Goal: Task Accomplishment & Management: Use online tool/utility

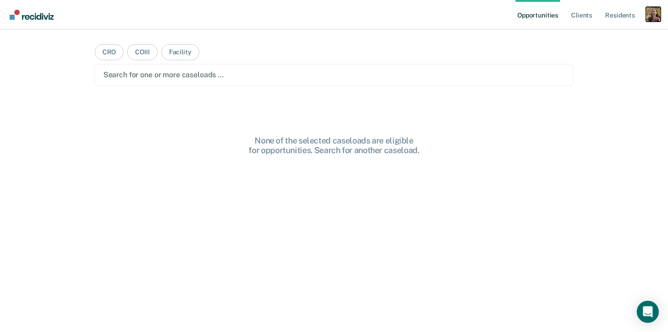
click at [652, 10] on div "Profile dropdown button" at bounding box center [653, 14] width 15 height 15
click at [594, 34] on link "Profile" at bounding box center [616, 38] width 74 height 8
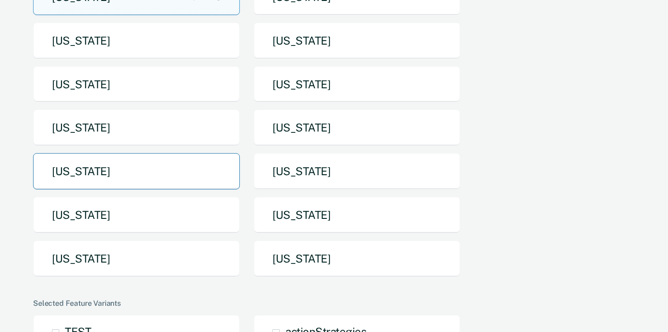
scroll to position [168, 0]
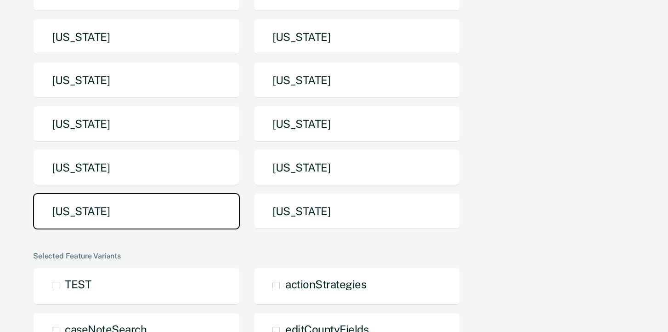
click at [185, 214] on button "[US_STATE]" at bounding box center [136, 211] width 207 height 36
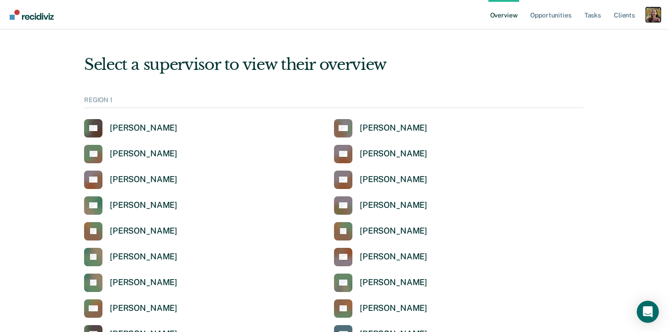
click at [651, 17] on div "Profile dropdown button" at bounding box center [653, 14] width 15 height 15
click at [607, 40] on link "Profile" at bounding box center [616, 37] width 74 height 8
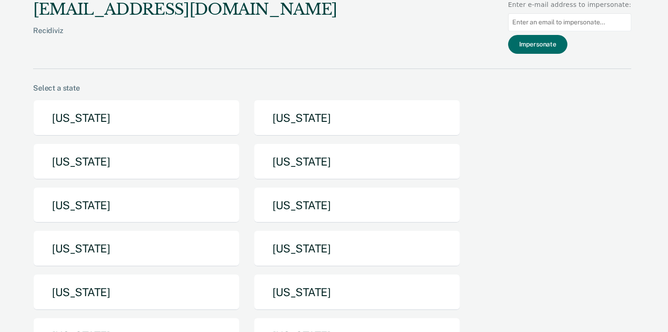
click at [600, 24] on input at bounding box center [569, 22] width 123 height 18
paste input "[PERSON_NAME][EMAIL_ADDRESS][PERSON_NAME][DOMAIN_NAME][US_STATE]"
type input "[PERSON_NAME][EMAIL_ADDRESS][PERSON_NAME][DOMAIN_NAME][US_STATE]"
click at [552, 47] on button "Impersonate" at bounding box center [537, 44] width 59 height 19
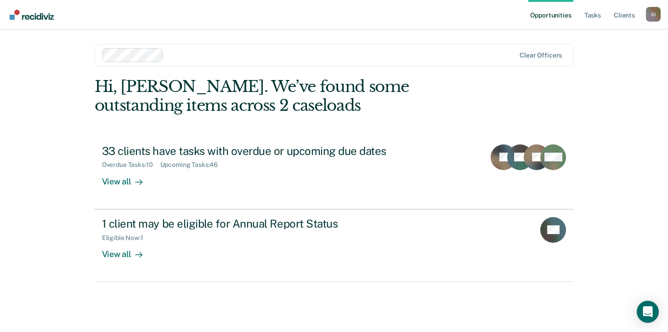
click at [656, 22] on div "Impersonated User I U Profile How it works Log Out" at bounding box center [653, 15] width 15 height 17
click at [662, 14] on nav "Opportunities Tasks Client s Impersonated User I U Profile How it works Log Out" at bounding box center [334, 14] width 668 height 29
click at [659, 14] on div "I U" at bounding box center [653, 14] width 15 height 15
click at [593, 32] on div "Profile How it works Log Out" at bounding box center [616, 48] width 89 height 45
click at [591, 37] on link "Profile" at bounding box center [616, 38] width 74 height 8
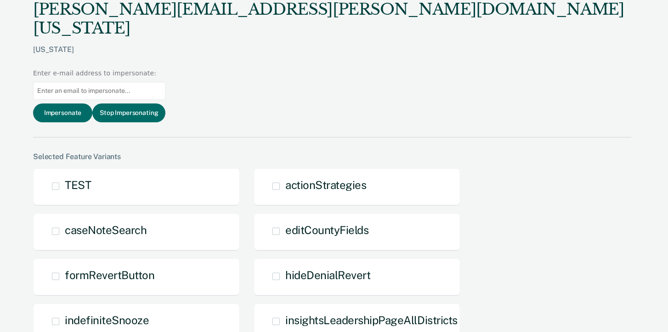
click at [165, 82] on input at bounding box center [99, 91] width 132 height 18
paste input "[PERSON_NAME][EMAIL_ADDRESS][PERSON_NAME][DOMAIN_NAME][US_STATE]"
type input "[PERSON_NAME][EMAIL_ADDRESS][PERSON_NAME][DOMAIN_NAME][US_STATE]"
click at [92, 103] on button "Impersonate" at bounding box center [62, 112] width 59 height 19
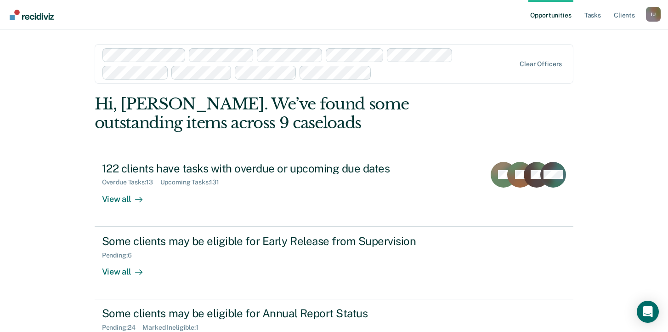
click at [644, 9] on ul "Opportunities Tasks Client s" at bounding box center [587, 14] width 118 height 29
click at [650, 13] on div "I U" at bounding box center [653, 14] width 15 height 15
click at [602, 35] on link "Profile" at bounding box center [616, 38] width 74 height 8
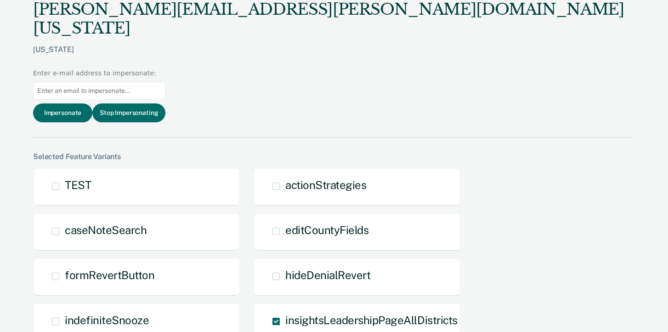
click at [165, 82] on input at bounding box center [99, 91] width 132 height 18
paste input "[PERSON_NAME][EMAIL_ADDRESS][PERSON_NAME][DOMAIN_NAME][US_STATE]"
type input "[PERSON_NAME][EMAIL_ADDRESS][PERSON_NAME][DOMAIN_NAME][US_STATE]"
click at [92, 103] on button "Impersonate" at bounding box center [62, 112] width 59 height 19
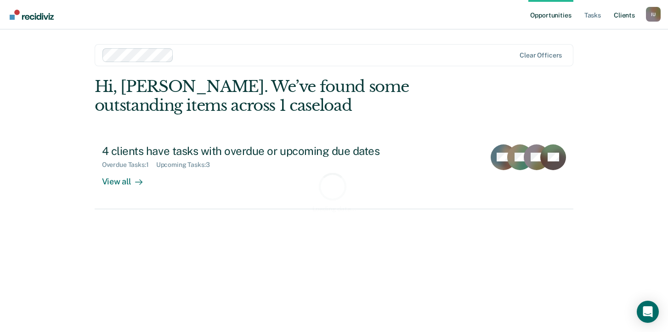
click at [624, 18] on link "Client s" at bounding box center [624, 14] width 25 height 29
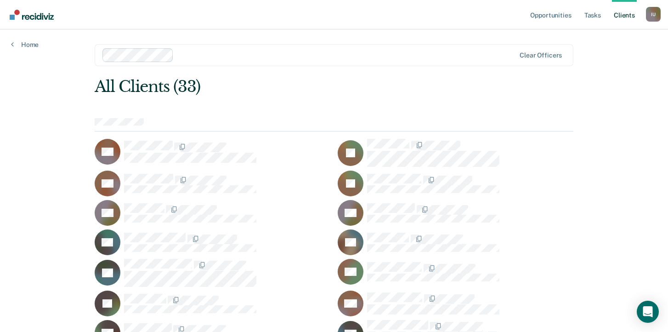
scroll to position [340, 0]
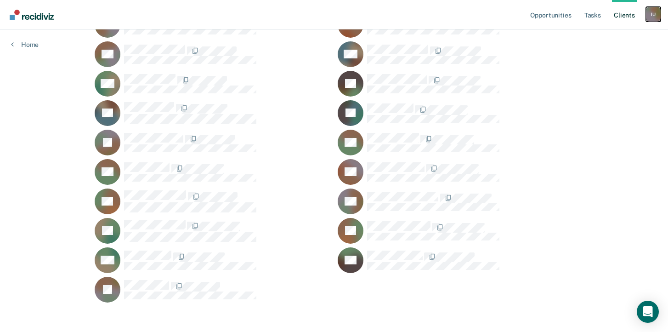
click at [657, 16] on div "I U" at bounding box center [653, 14] width 15 height 15
click at [600, 35] on link "Profile" at bounding box center [616, 38] width 74 height 8
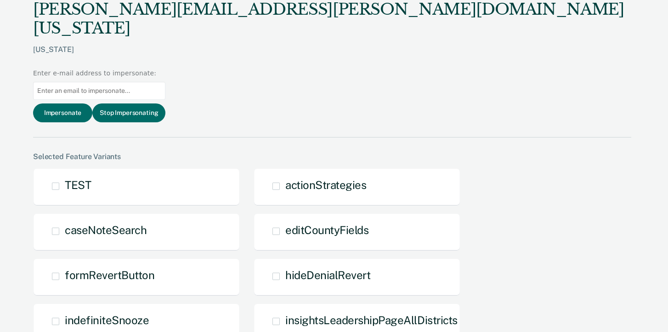
click at [165, 82] on input at bounding box center [99, 91] width 132 height 18
paste input "[EMAIL_ADDRESS][US_STATE][DOMAIN_NAME]"
type input "[EMAIL_ADDRESS][US_STATE][DOMAIN_NAME]"
click at [92, 103] on button "Impersonate" at bounding box center [62, 112] width 59 height 19
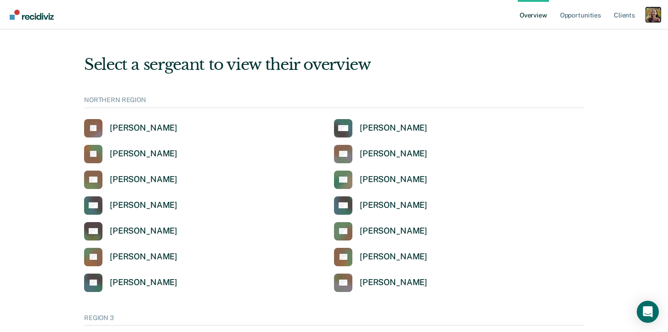
click at [651, 12] on div "Profile dropdown button" at bounding box center [653, 14] width 15 height 15
click at [606, 41] on div "Profile How it works Log Out" at bounding box center [616, 48] width 89 height 45
click at [579, 39] on link "Profile" at bounding box center [616, 37] width 74 height 8
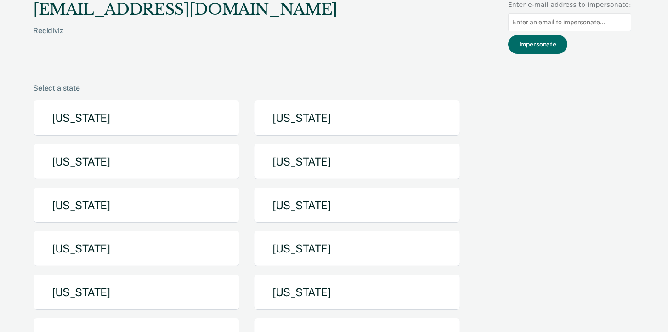
click at [571, 21] on input at bounding box center [569, 22] width 123 height 18
paste input "ncsmith@utah.gov"
type input "ncsmith@utah.gov"
click at [550, 50] on button "Impersonate" at bounding box center [537, 44] width 59 height 19
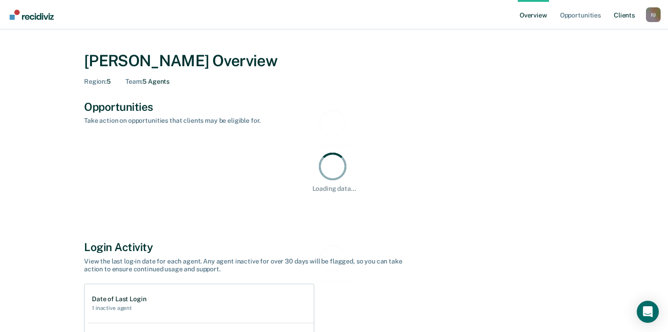
click at [628, 17] on link "Client s" at bounding box center [624, 14] width 25 height 29
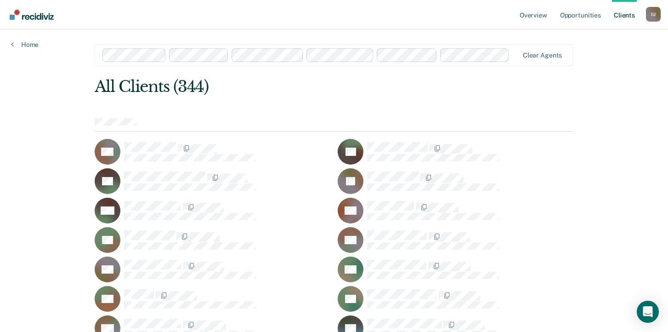
scroll to position [2393, 0]
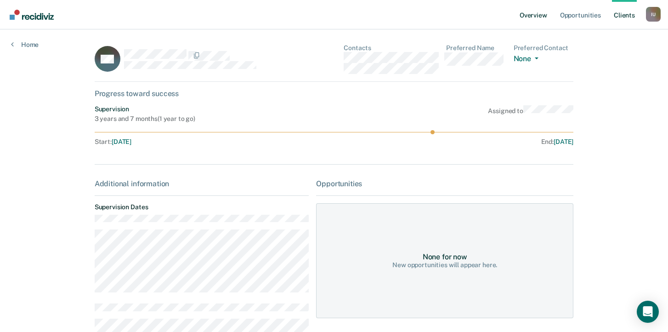
click at [538, 11] on link "Overview" at bounding box center [533, 14] width 31 height 29
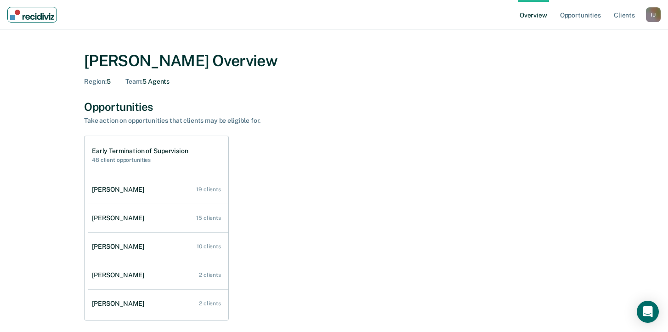
click at [36, 11] on img "Main navigation" at bounding box center [32, 15] width 44 height 10
click at [588, 11] on link "Opportunities" at bounding box center [580, 14] width 45 height 29
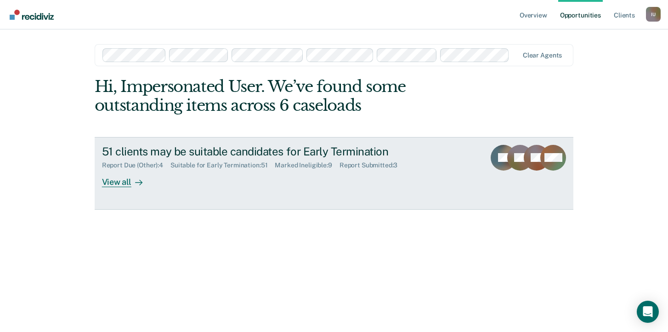
click at [160, 186] on div "51 clients may be suitable candidates for Early Termination Report Due (Other) …" at bounding box center [274, 166] width 345 height 42
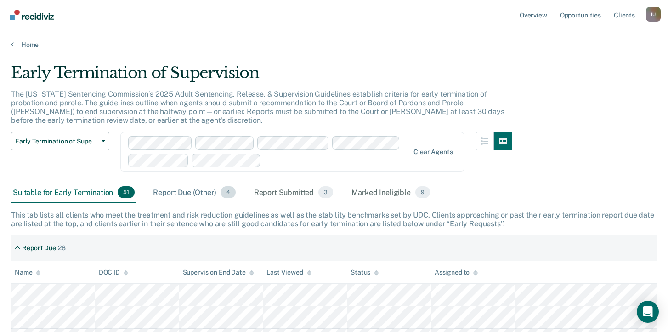
click at [197, 193] on div "Report Due (Other) 4" at bounding box center [194, 192] width 86 height 20
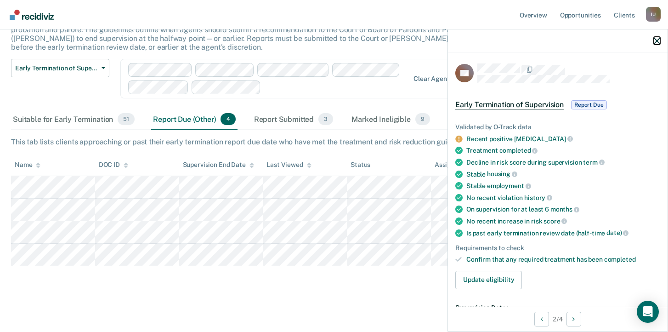
click at [655, 43] on icon "button" at bounding box center [657, 41] width 6 height 6
